Goal: Information Seeking & Learning: Learn about a topic

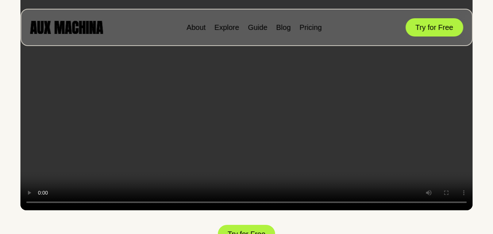
scroll to position [914, 0]
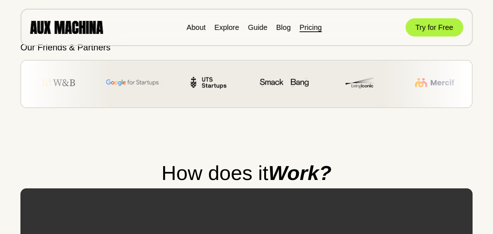
click at [309, 28] on link "Pricing" at bounding box center [311, 27] width 22 height 8
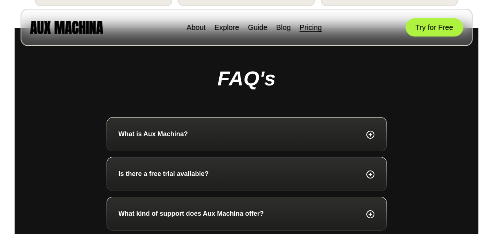
scroll to position [380, 0]
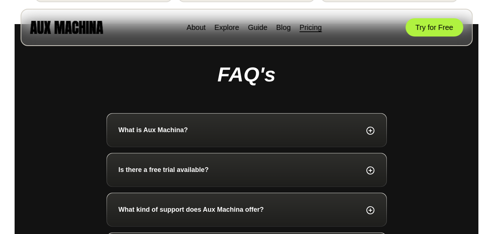
click at [153, 137] on div "What is Aux Machina?" at bounding box center [247, 130] width 280 height 33
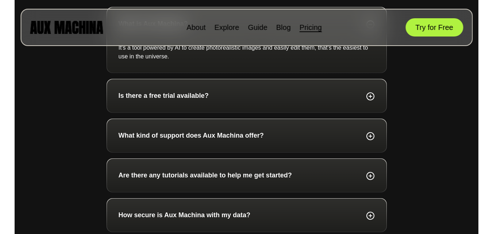
scroll to position [490, 0]
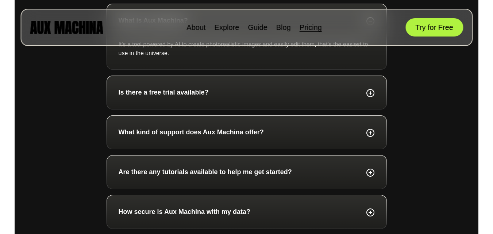
click at [215, 88] on div "Is there a free trial available?" at bounding box center [247, 93] width 256 height 10
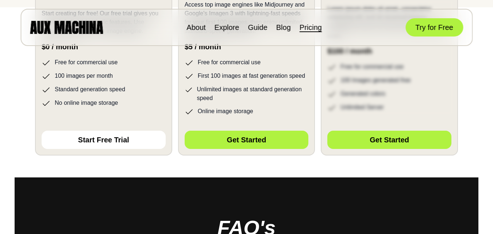
scroll to position [22, 0]
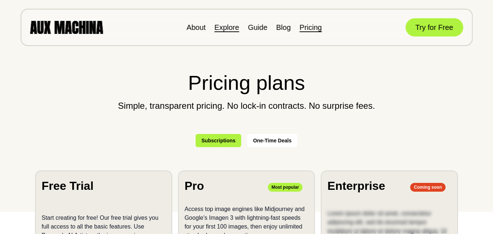
click at [222, 28] on link "Explore" at bounding box center [227, 27] width 25 height 8
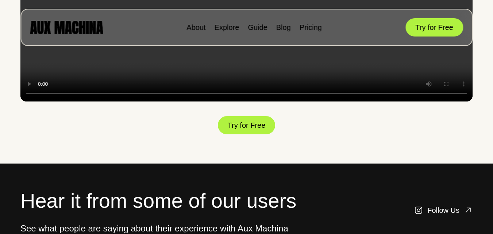
scroll to position [1022, 0]
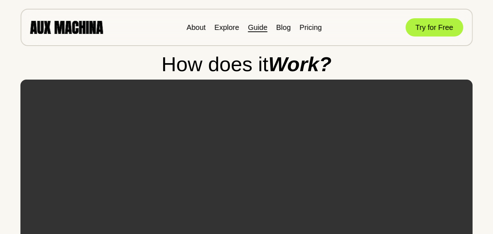
click at [256, 30] on link "Guide" at bounding box center [257, 27] width 19 height 8
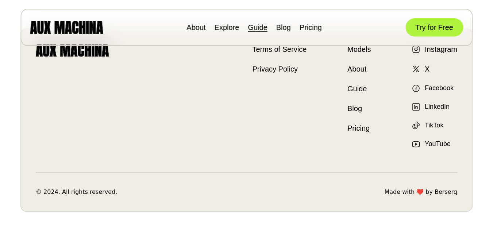
scroll to position [307, 0]
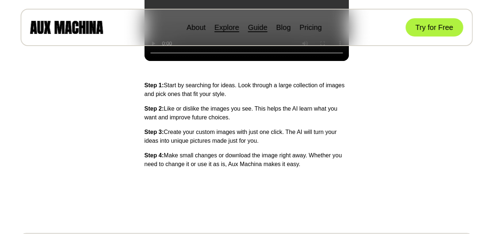
click at [225, 24] on link "Explore" at bounding box center [227, 27] width 25 height 8
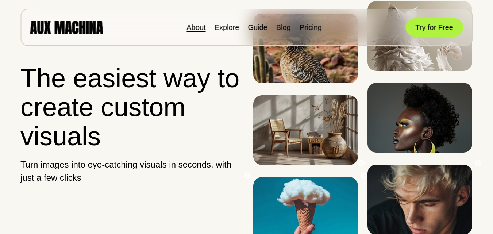
click at [198, 30] on link "About" at bounding box center [196, 27] width 19 height 8
